Goal: Transaction & Acquisition: Purchase product/service

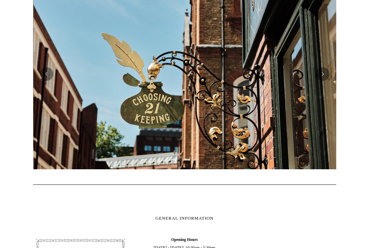
scroll to position [0, 303]
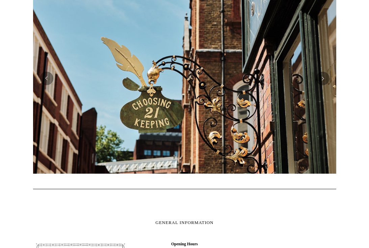
click at [49, 79] on button "Previous" at bounding box center [46, 78] width 13 height 13
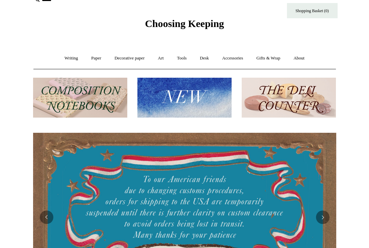
scroll to position [12, 0]
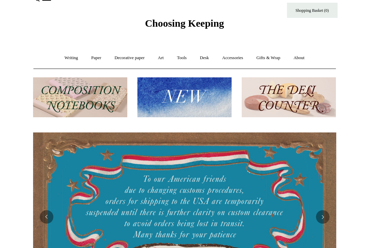
click at [78, 104] on img at bounding box center [80, 97] width 94 height 40
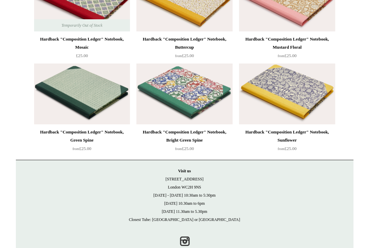
scroll to position [1880, 0]
click at [167, 91] on img at bounding box center [184, 93] width 96 height 61
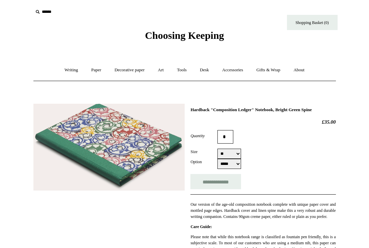
select select "**"
click at [68, 69] on link "Writing +" at bounding box center [71, 70] width 26 height 18
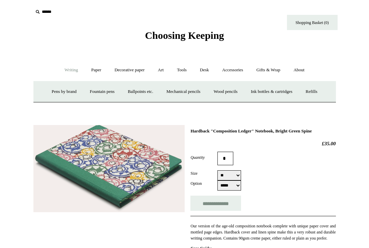
click at [107, 93] on link "Fountain pens +" at bounding box center [102, 92] width 37 height 18
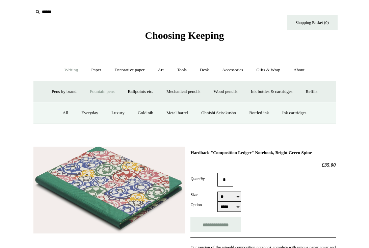
click at [57, 116] on link "All" at bounding box center [65, 113] width 18 height 18
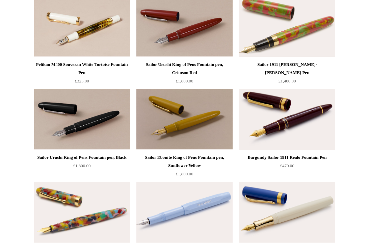
scroll to position [2131, 0]
